Goal: Find specific page/section: Find specific page/section

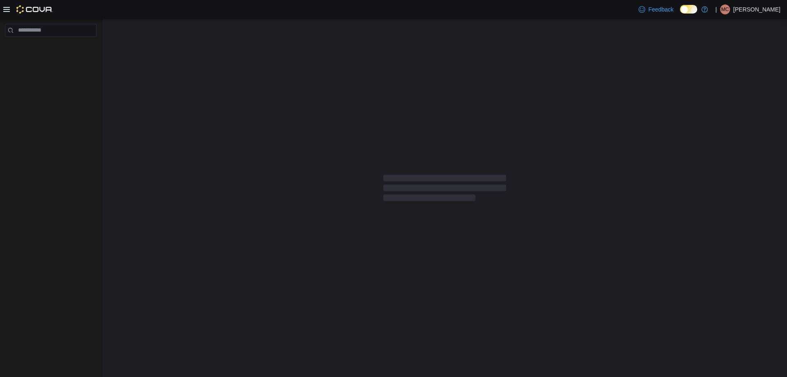
click at [278, 143] on div at bounding box center [444, 189] width 684 height 341
